Goal: Task Accomplishment & Management: Manage account settings

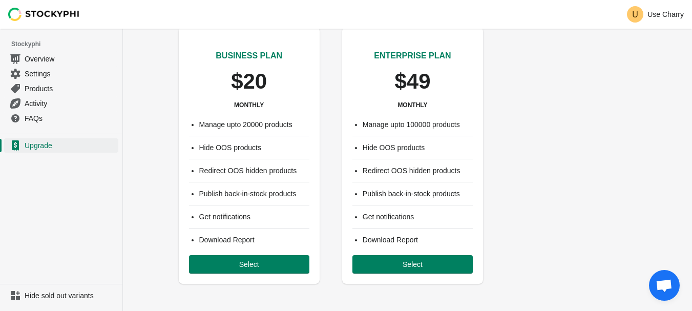
scroll to position [256, 0]
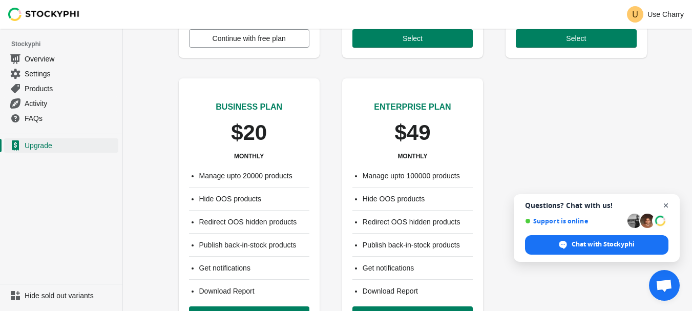
click at [666, 203] on span "Open chat" at bounding box center [666, 205] width 13 height 13
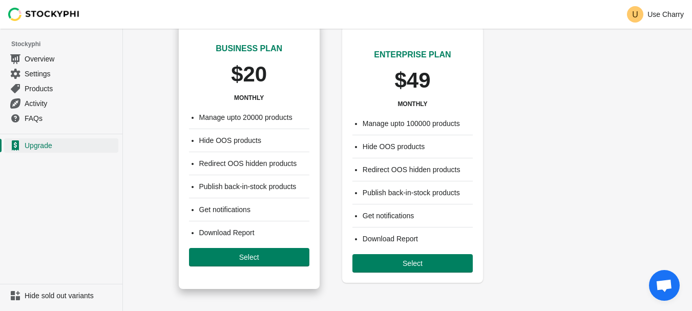
scroll to position [309, 0]
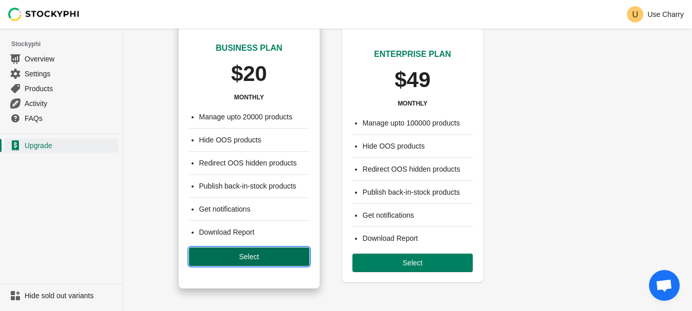
click at [252, 257] on span "Select" at bounding box center [249, 256] width 20 height 8
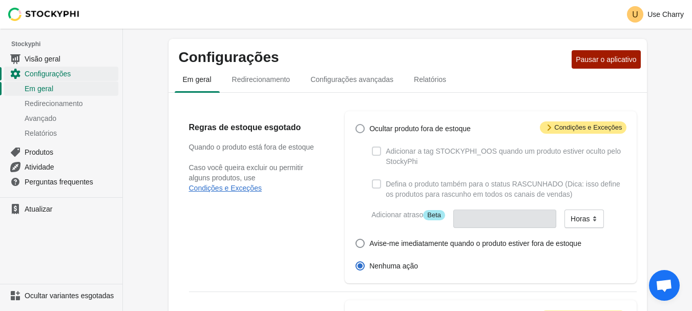
click at [406, 130] on font "Ocultar produto fora de estoque" at bounding box center [419, 128] width 101 height 8
click at [356, 124] on input "Ocultar produto fora de estoque" at bounding box center [355, 124] width 1 height 1
radio input "true"
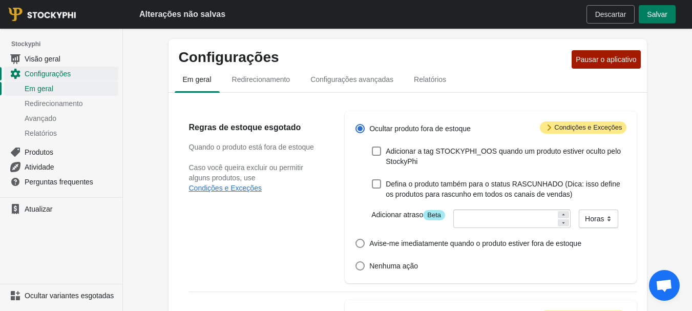
click at [421, 133] on font "Ocultar produto fora de estoque" at bounding box center [419, 128] width 101 height 8
click at [356, 124] on input "Ocultar produto fora de estoque" at bounding box center [355, 124] width 1 height 1
click at [418, 155] on font "Adicionar a tag STOCKYPHI_OOS quando um produto estiver oculto pelo StockyPhi" at bounding box center [503, 156] width 235 height 18
click at [372, 147] on input "Adicionar a tag STOCKYPHI_OOS quando um produto estiver oculto pelo StockyPhi" at bounding box center [372, 146] width 1 height 1
checkbox input "true"
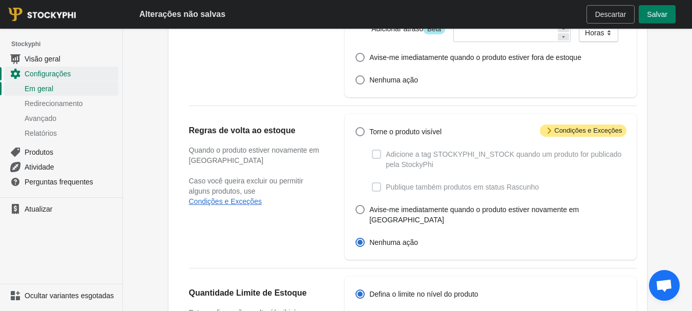
scroll to position [187, 0]
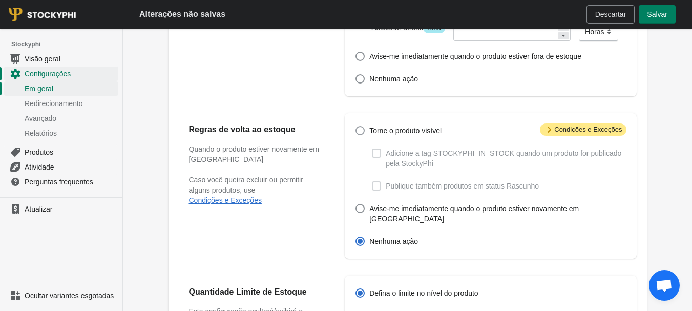
click at [362, 129] on span at bounding box center [359, 130] width 9 height 9
click at [356, 126] on input "Torne o produto visível" at bounding box center [355, 126] width 1 height 1
radio input "true"
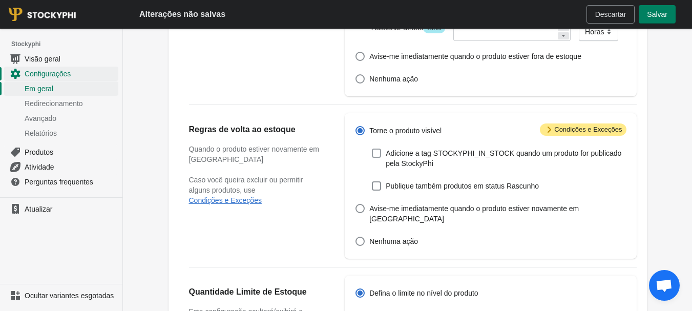
click at [409, 154] on font "Adicione a tag STOCKYPHI_IN_STOCK quando um produto for publicado pela StockyPhi" at bounding box center [504, 158] width 236 height 18
click at [372, 149] on input "Adicione a tag STOCKYPHI_IN_STOCK quando um produto for publicado pela StockyPhi" at bounding box center [372, 149] width 1 height 1
checkbox input "true"
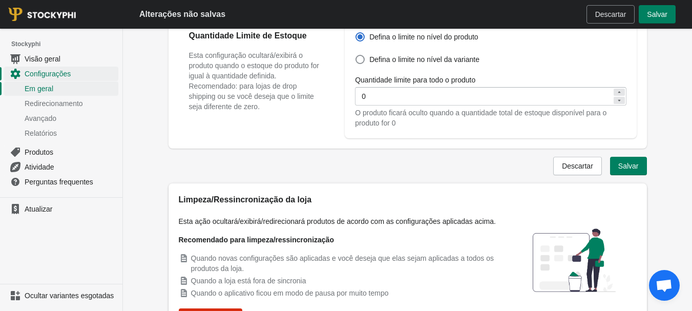
scroll to position [494, 0]
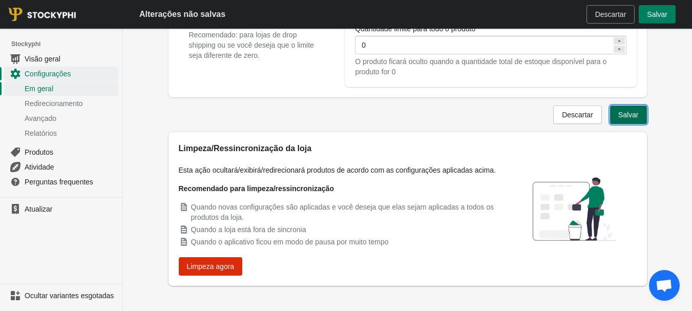
click at [640, 105] on button "Salvar" at bounding box center [628, 114] width 37 height 18
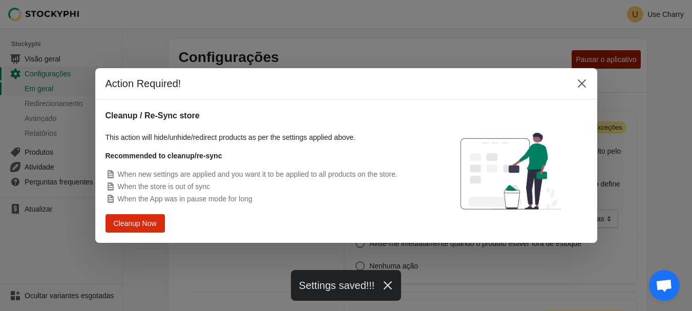
scroll to position [468, 0]
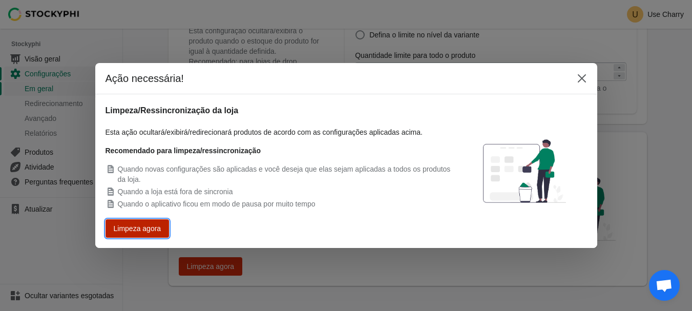
click at [139, 230] on font "Limpeza agora" at bounding box center [137, 228] width 43 height 7
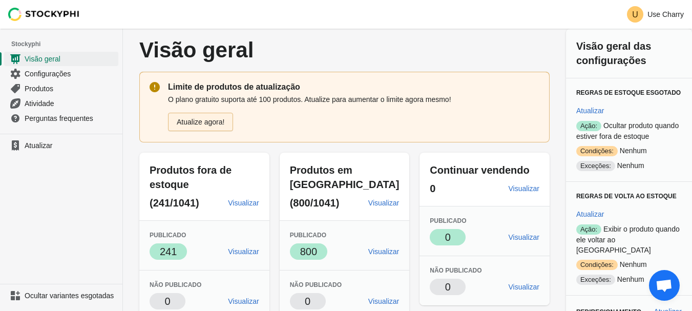
click at [214, 123] on font "Atualize agora!" at bounding box center [201, 122] width 48 height 8
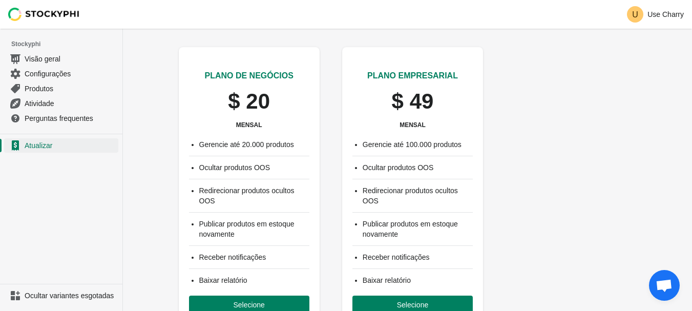
scroll to position [350, 0]
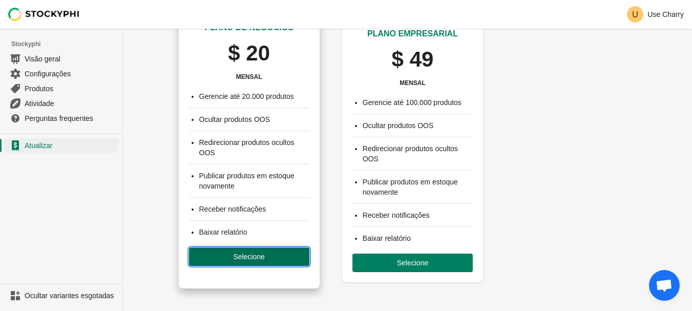
click at [261, 256] on font "Selecione" at bounding box center [249, 256] width 32 height 8
